Goal: Find specific page/section: Find specific page/section

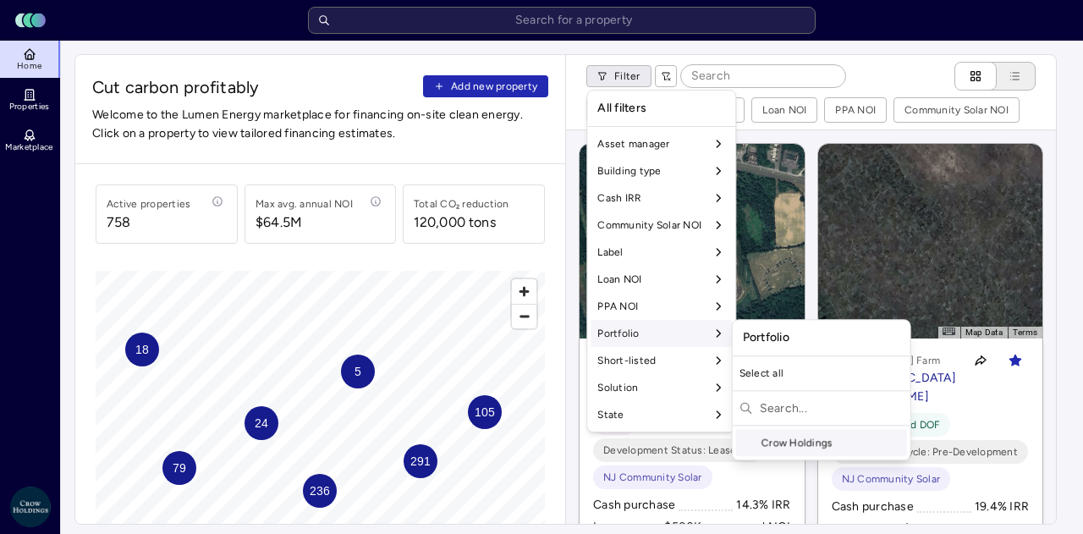
click at [775, 404] on input "text" at bounding box center [832, 407] width 144 height 27
type input "Fund X"
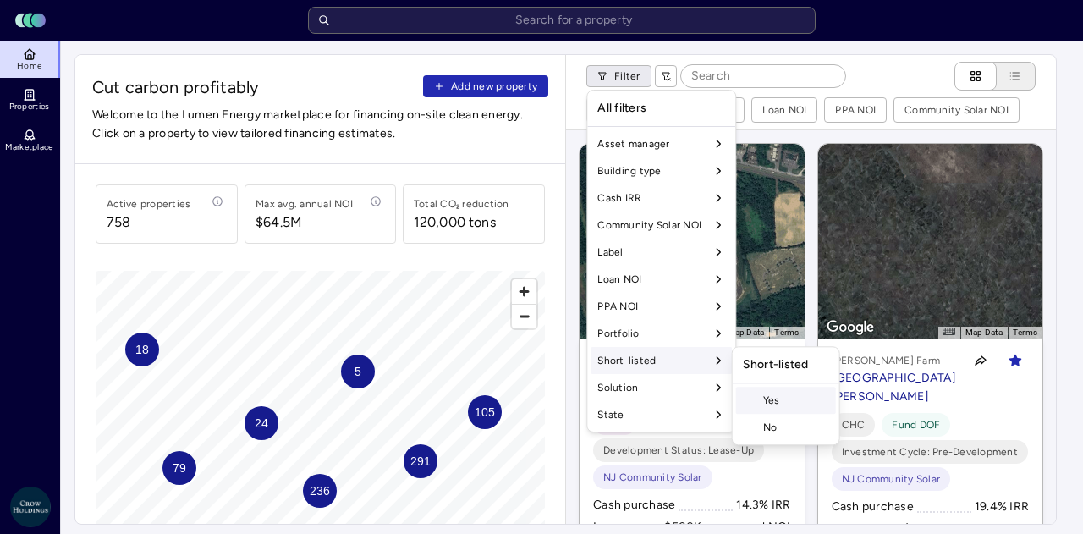
click at [784, 403] on div "Yes" at bounding box center [786, 400] width 100 height 27
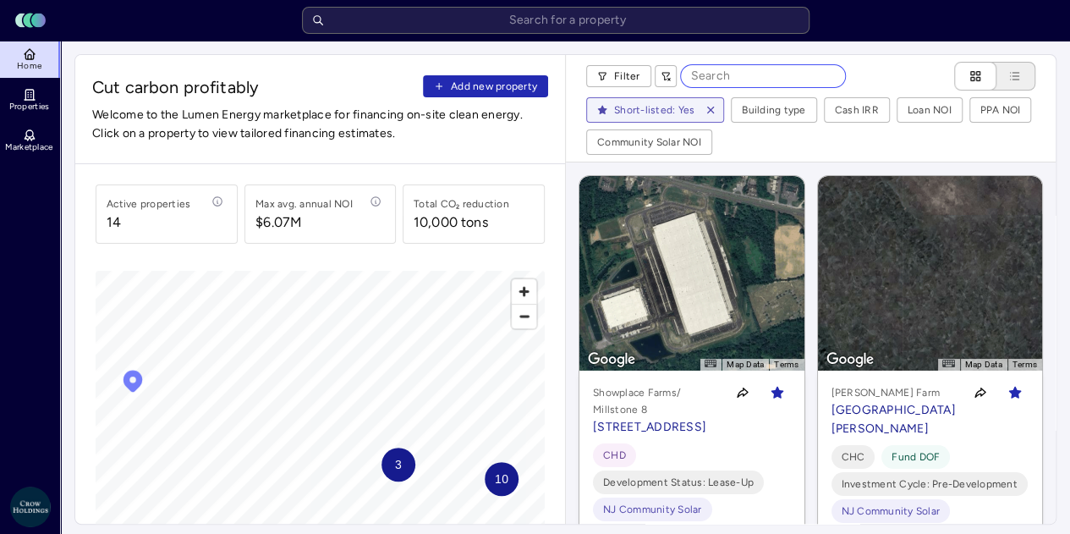
click at [729, 79] on input at bounding box center [763, 76] width 164 height 22
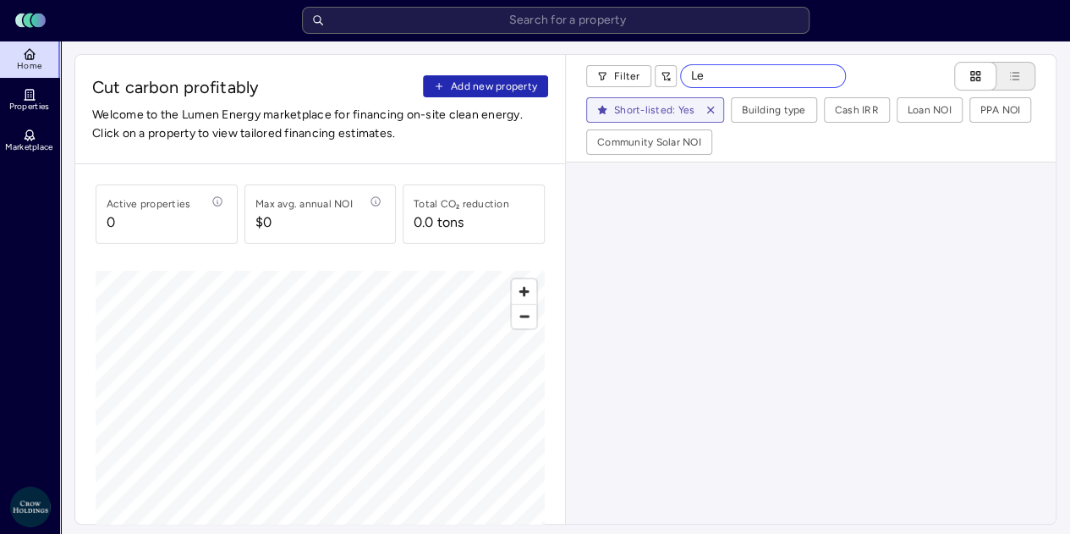
type input "L"
type input "F"
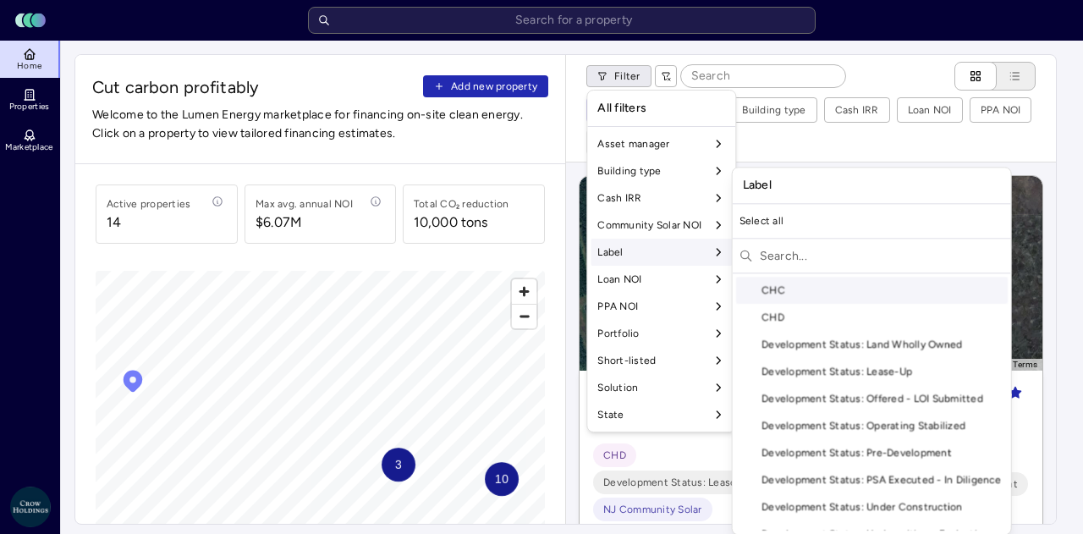
click at [910, 290] on div "CHC" at bounding box center [872, 290] width 272 height 27
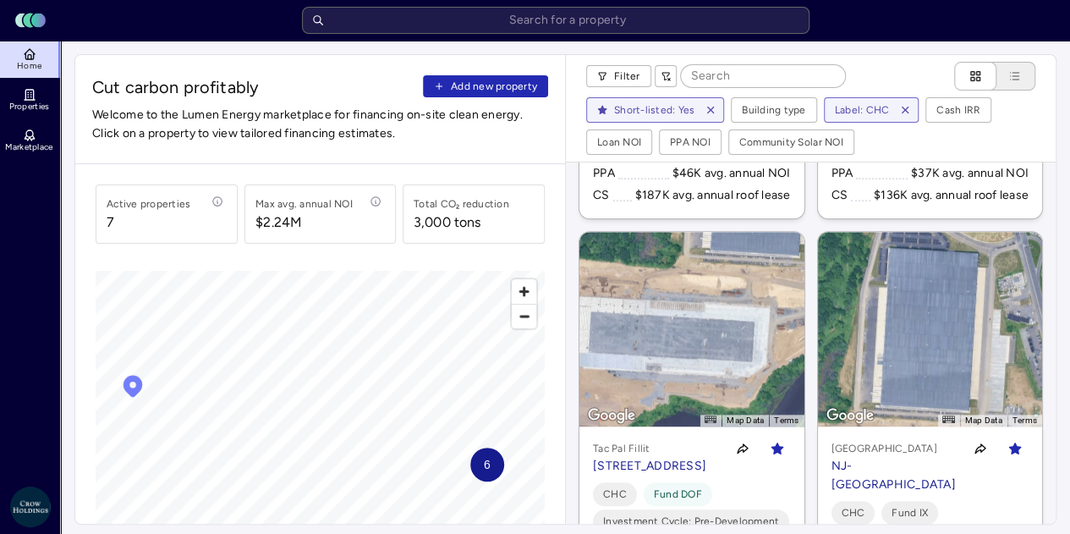
scroll to position [697, 0]
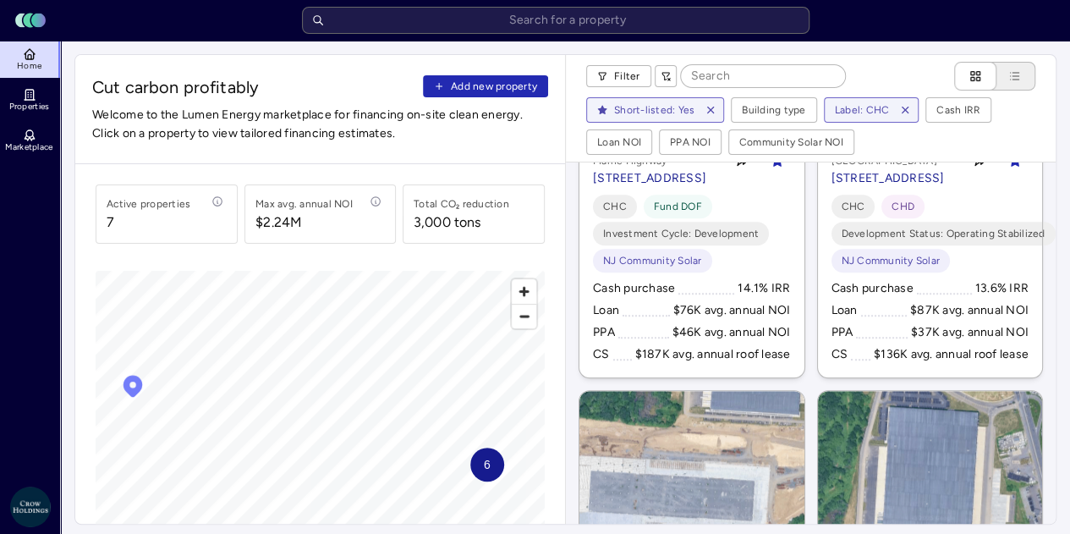
click at [1013, 138] on div "Short-listed: Yes Building type Label: CHC Cash IRR Loan NOI PPA NOI Community …" at bounding box center [810, 126] width 449 height 58
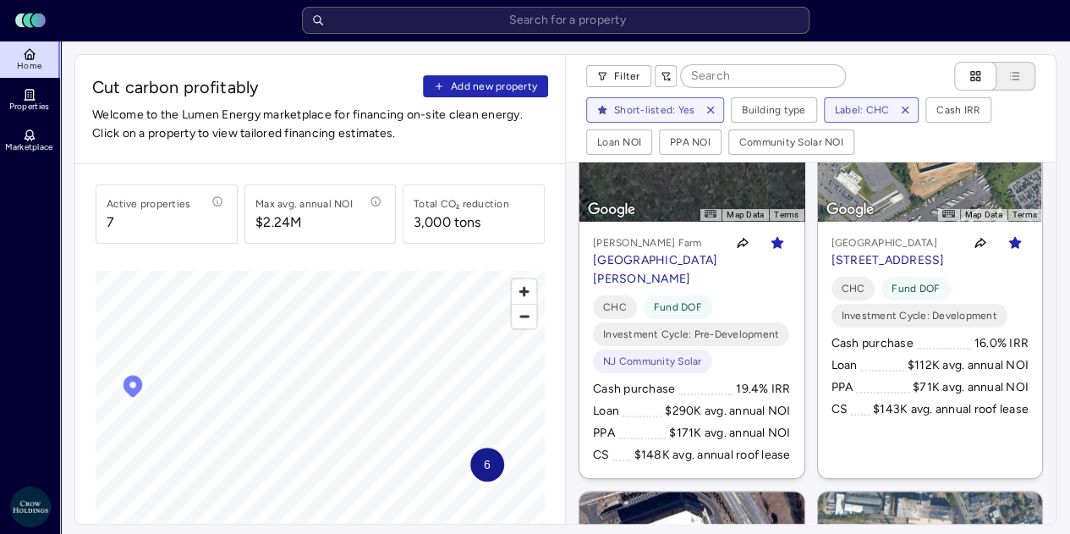
scroll to position [0, 0]
